Goal: Information Seeking & Learning: Find specific fact

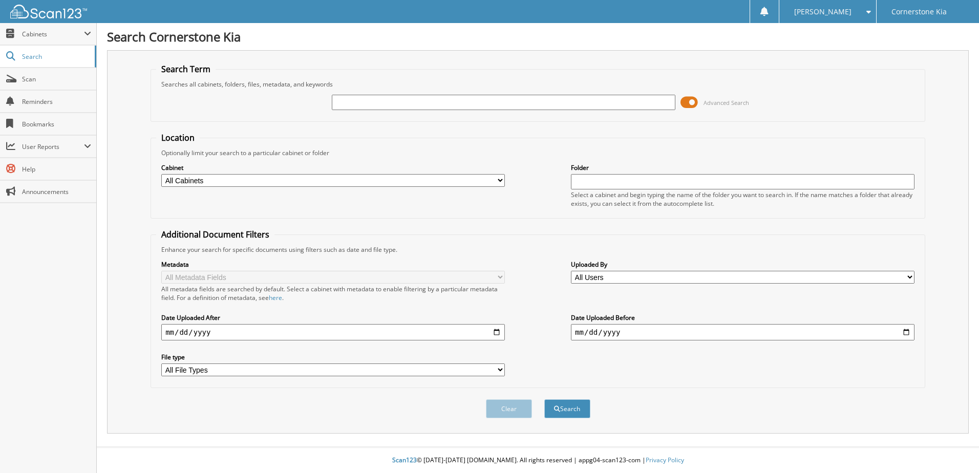
click at [369, 96] on input "text" at bounding box center [503, 102] width 343 height 15
type input "k49023"
click at [544, 399] on button "Search" at bounding box center [567, 408] width 46 height 19
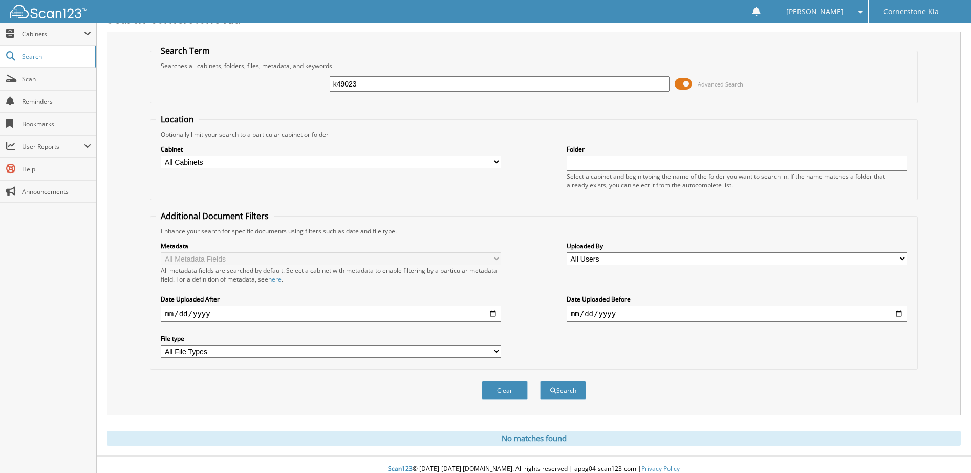
scroll to position [28, 0]
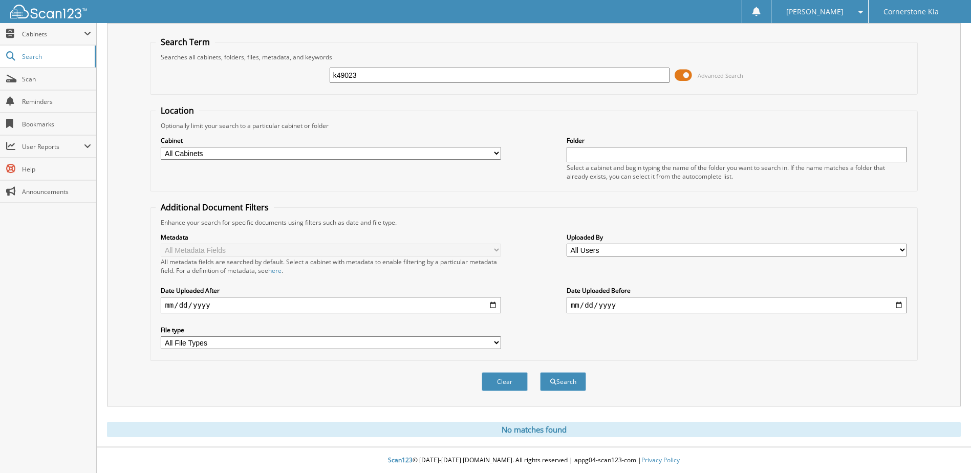
drag, startPoint x: 379, startPoint y: 73, endPoint x: 291, endPoint y: 70, distance: 88.1
click at [291, 70] on div "k49023 Advanced Search" at bounding box center [534, 75] width 756 height 28
type input "k49042"
click at [540, 372] on button "Search" at bounding box center [563, 381] width 46 height 19
